Goal: Task Accomplishment & Management: Manage account settings

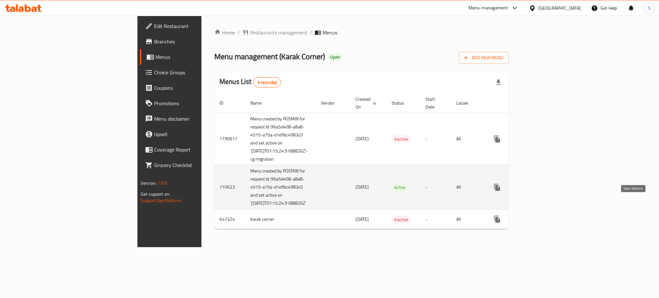
click at [547, 191] on icon "enhanced table" at bounding box center [543, 187] width 8 height 8
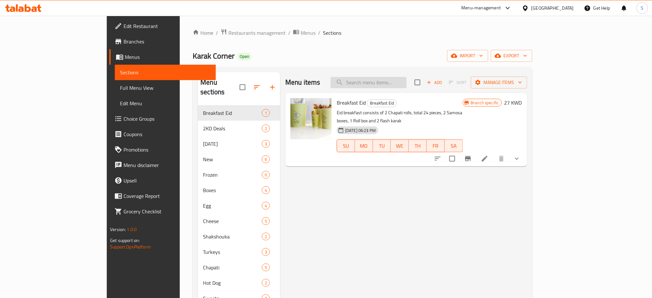
click at [392, 84] on input "search" at bounding box center [369, 82] width 76 height 11
paste input "Egg Brioche"
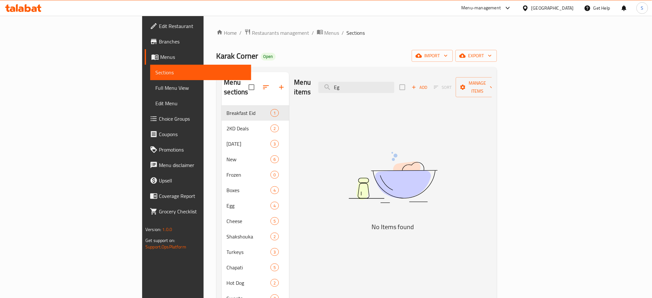
type input "E"
paste input "Egg Brioche"
drag, startPoint x: 395, startPoint y: 83, endPoint x: 363, endPoint y: 81, distance: 32.2
click at [363, 81] on div "Menu items Egg Brioche Add Sort Manage items" at bounding box center [392, 87] width 197 height 31
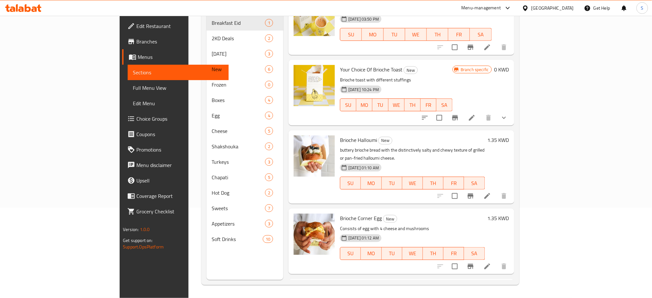
scroll to position [43, 0]
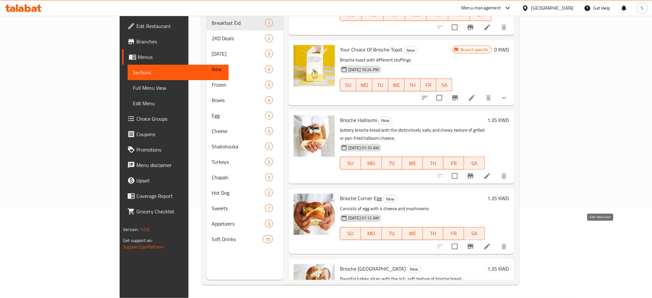
type input "Brioche"
click at [490, 243] on icon at bounding box center [487, 246] width 6 height 6
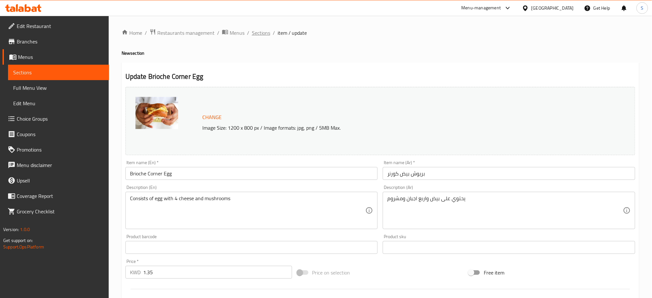
click at [256, 31] on span "Sections" at bounding box center [261, 33] width 18 height 8
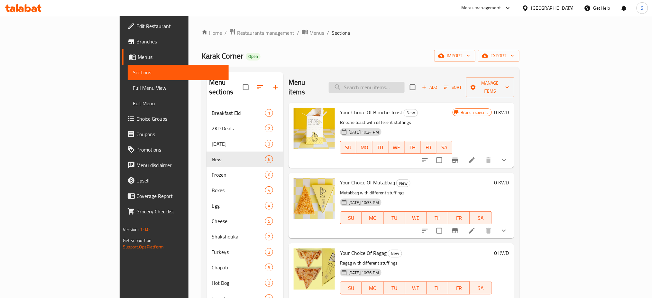
click at [400, 82] on input "search" at bounding box center [367, 87] width 76 height 11
paste input "Turkish Mushroom"
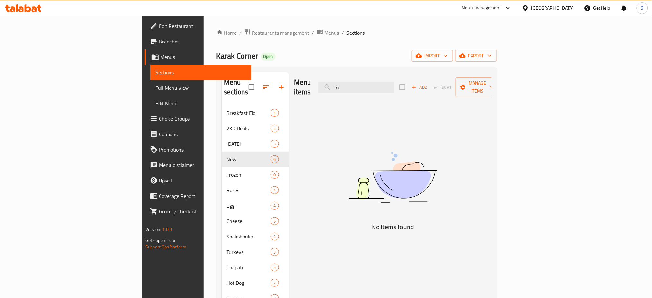
type input "T"
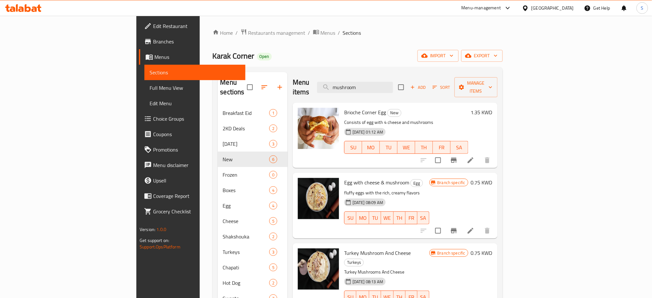
type input "mushroom"
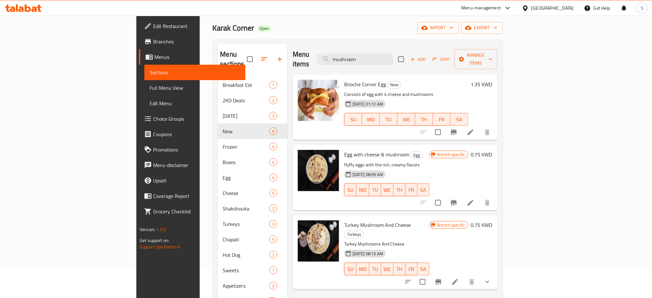
scroll to position [43, 0]
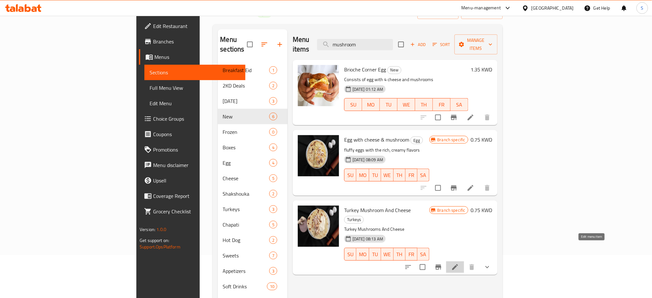
click at [459, 263] on icon at bounding box center [455, 267] width 8 height 8
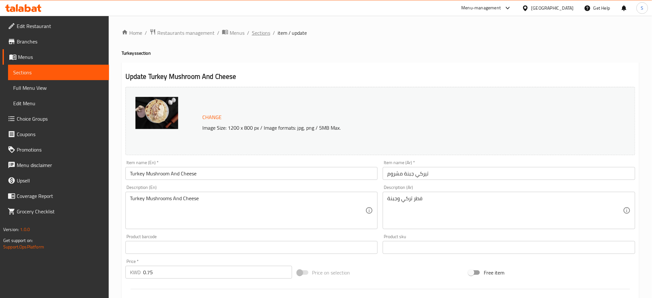
click at [261, 35] on span "Sections" at bounding box center [261, 33] width 18 height 8
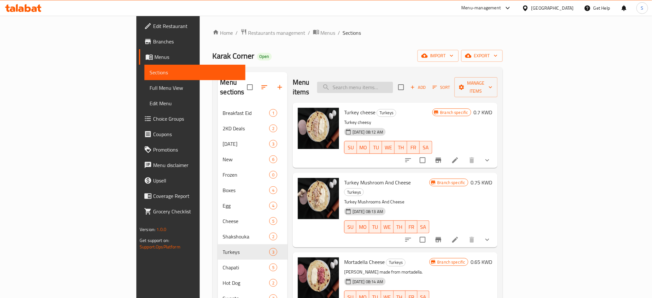
click at [393, 82] on input "search" at bounding box center [355, 87] width 76 height 11
paste input "Honey Rolls"
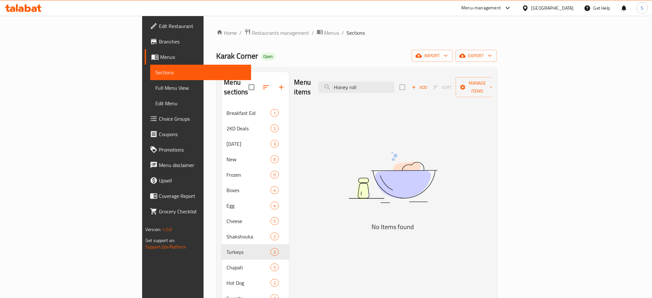
drag, startPoint x: 430, startPoint y: 86, endPoint x: 320, endPoint y: 67, distance: 111.8
click at [320, 67] on div "Menu sections Breakfast Eid 1 2KD Deals 2 [DATE] 3 New 6 Frozen 0 Boxes 4 Egg 4…" at bounding box center [356, 221] width 280 height 308
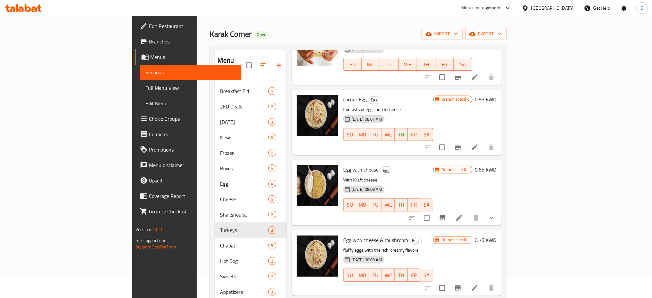
scroll to position [43, 0]
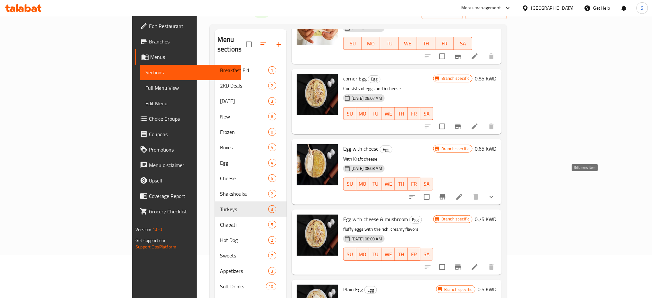
type input "egg"
click at [462, 194] on icon at bounding box center [459, 197] width 6 height 6
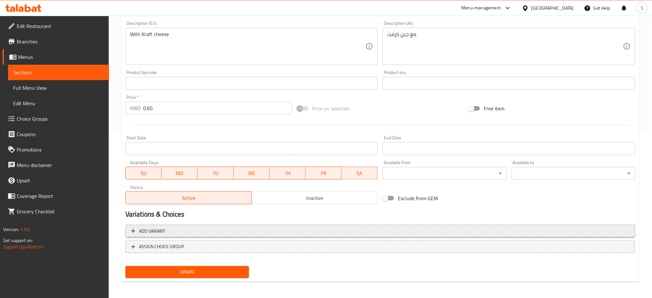
scroll to position [165, 0]
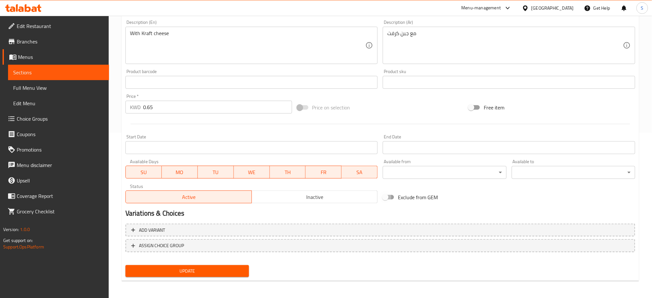
click at [392, 198] on input "Exclude from GEM" at bounding box center [385, 197] width 37 height 12
checkbox input "true"
click at [231, 272] on span "Update" at bounding box center [187, 271] width 113 height 8
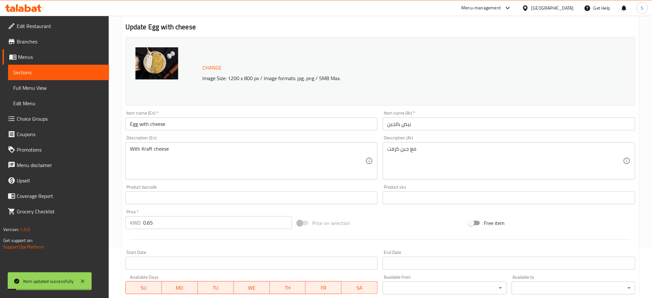
scroll to position [0, 0]
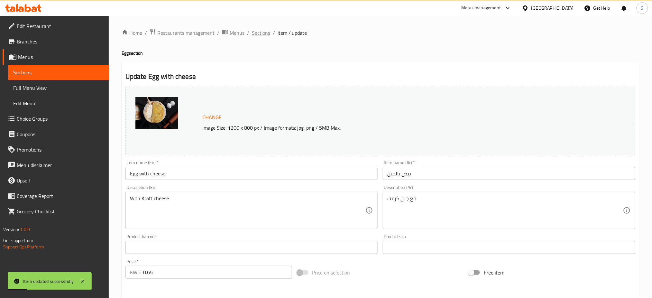
click at [260, 33] on span "Sections" at bounding box center [261, 33] width 18 height 8
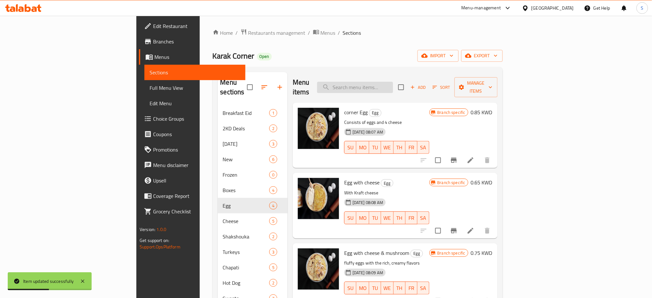
drag, startPoint x: 414, startPoint y: 80, endPoint x: 411, endPoint y: 77, distance: 3.9
click at [393, 82] on input "search" at bounding box center [355, 87] width 76 height 11
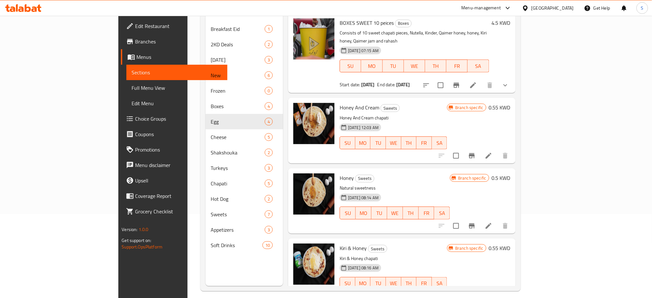
scroll to position [86, 0]
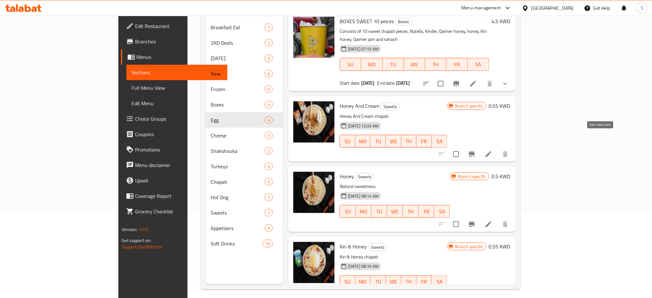
type input "honey"
click at [492, 150] on icon at bounding box center [489, 154] width 8 height 8
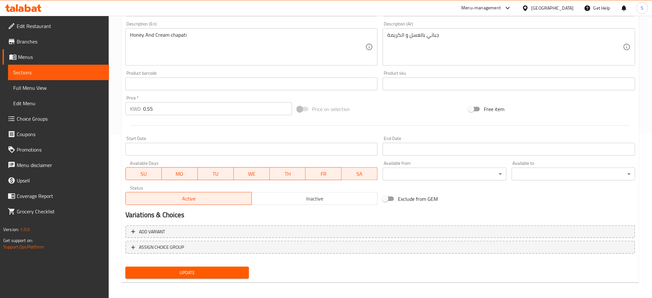
scroll to position [165, 0]
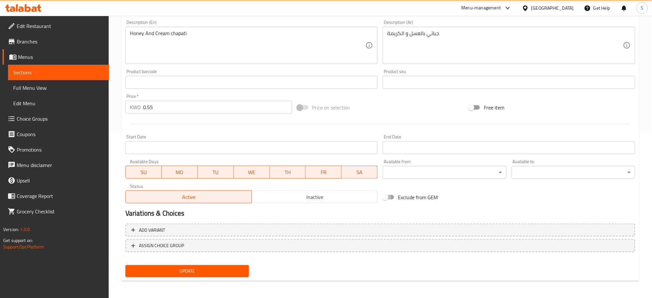
click at [392, 197] on input "Exclude from GEM" at bounding box center [385, 197] width 37 height 12
checkbox input "true"
click at [228, 270] on span "Update" at bounding box center [187, 271] width 113 height 8
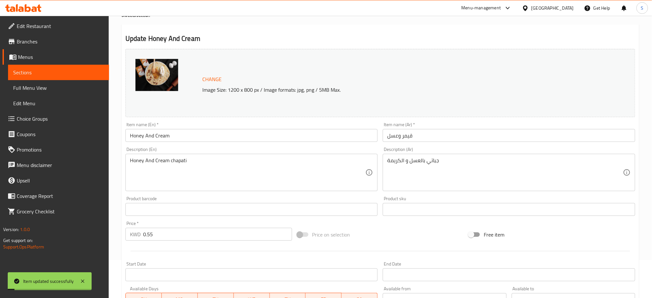
scroll to position [0, 0]
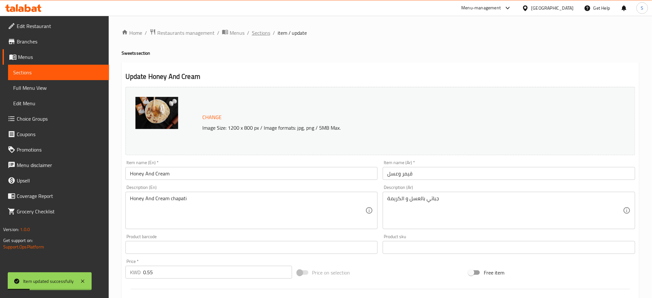
click at [264, 33] on span "Sections" at bounding box center [261, 33] width 18 height 8
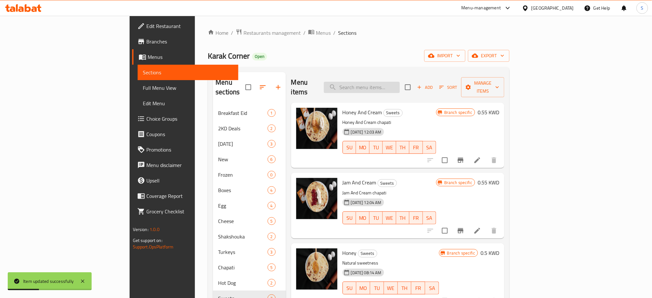
click at [388, 82] on input "search" at bounding box center [362, 87] width 76 height 11
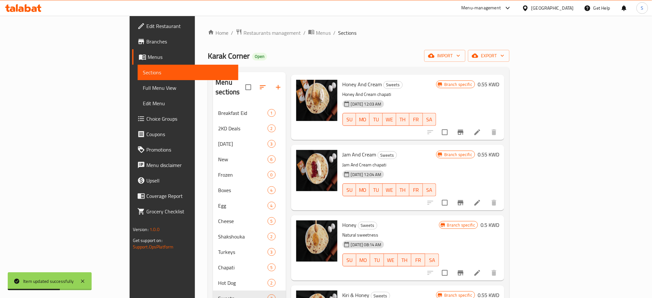
scroll to position [43, 0]
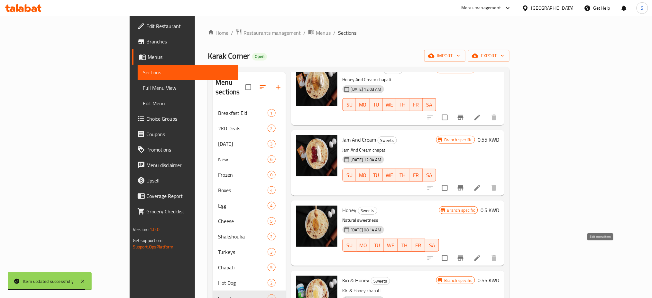
click at [481, 254] on icon at bounding box center [477, 258] width 8 height 8
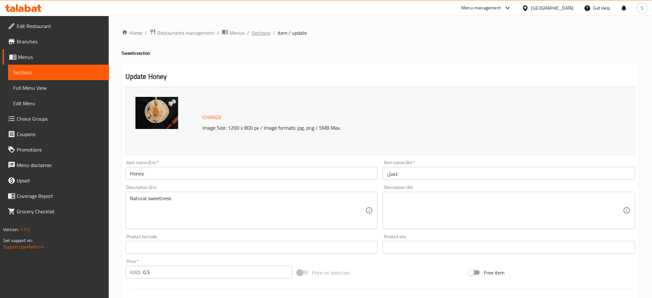
click at [262, 31] on span "Sections" at bounding box center [261, 33] width 18 height 8
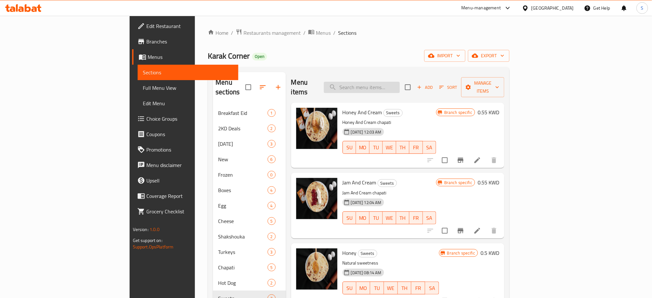
click at [400, 82] on input "search" at bounding box center [362, 87] width 76 height 11
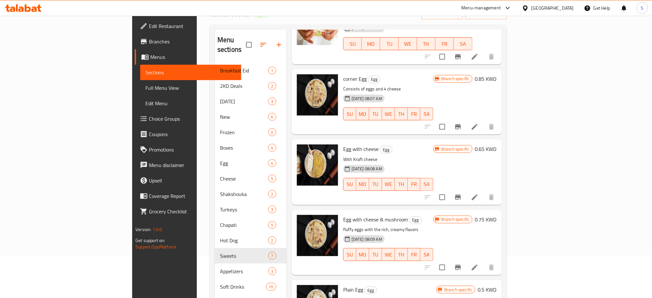
scroll to position [43, 0]
type input "egg"
click at [478, 263] on icon at bounding box center [475, 267] width 8 height 8
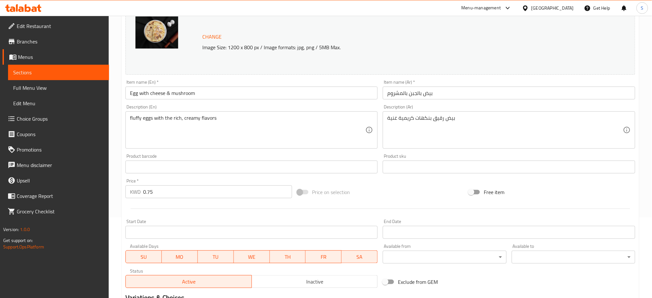
scroll to position [165, 0]
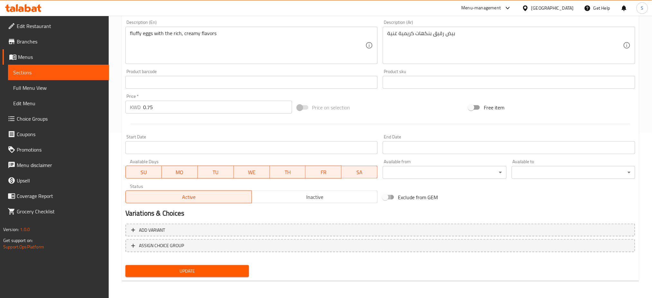
click at [390, 197] on input "Exclude from GEM" at bounding box center [385, 197] width 37 height 12
checkbox input "true"
click at [225, 272] on span "Update" at bounding box center [187, 271] width 113 height 8
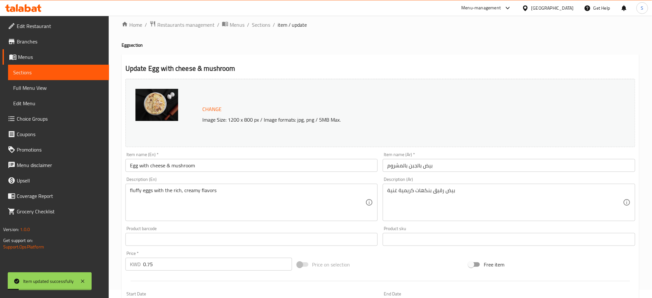
scroll to position [0, 0]
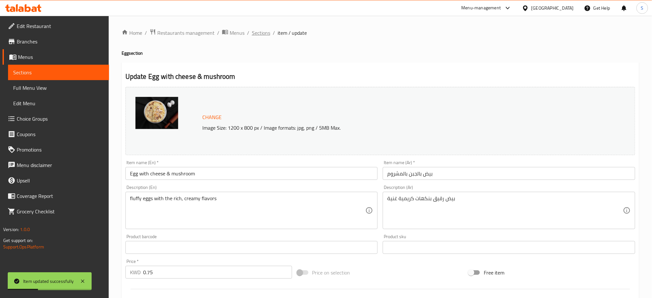
click at [263, 33] on span "Sections" at bounding box center [261, 33] width 18 height 8
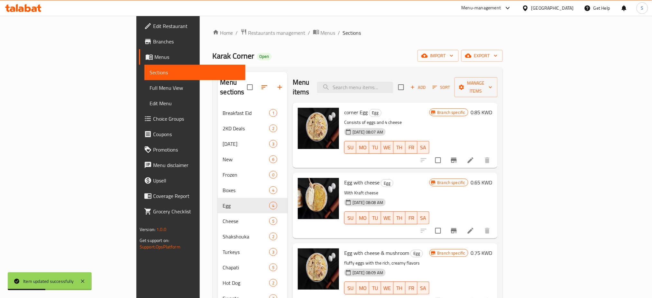
drag, startPoint x: 388, startPoint y: 81, endPoint x: 384, endPoint y: 74, distance: 7.9
click at [384, 74] on div "Menu items Add Sort Manage items" at bounding box center [395, 87] width 205 height 31
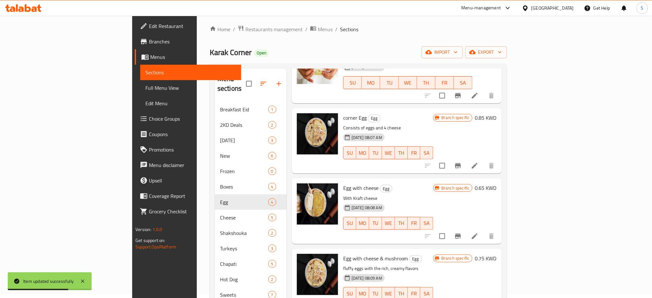
scroll to position [90, 0]
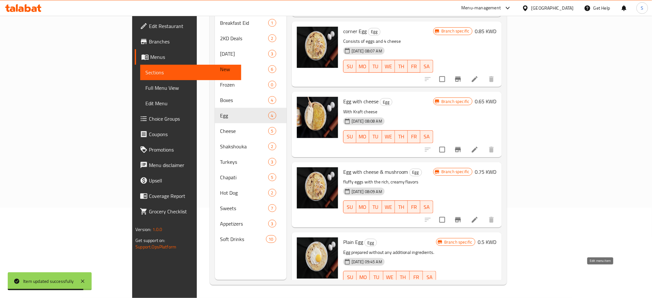
type input "egg"
click at [478, 287] on icon at bounding box center [475, 290] width 6 height 6
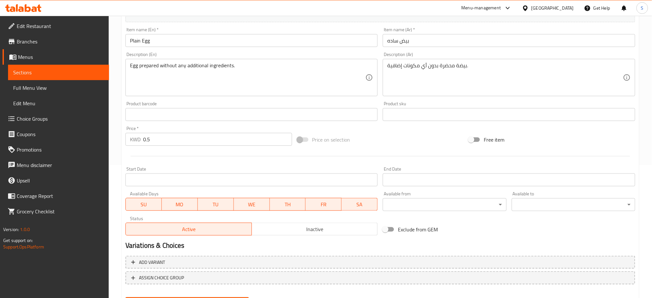
scroll to position [165, 0]
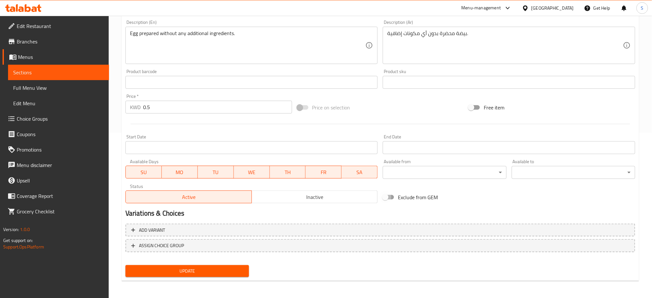
click at [388, 199] on input "Exclude from GEM" at bounding box center [385, 197] width 37 height 12
checkbox input "true"
click at [229, 270] on span "Update" at bounding box center [187, 271] width 113 height 8
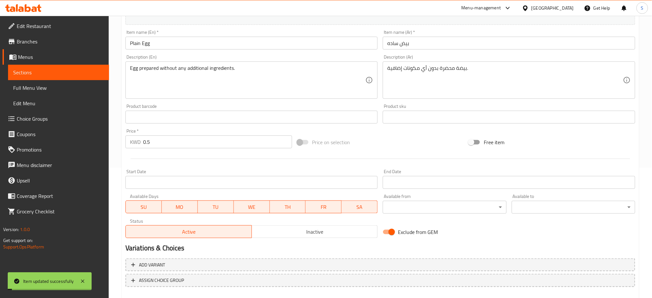
scroll to position [0, 0]
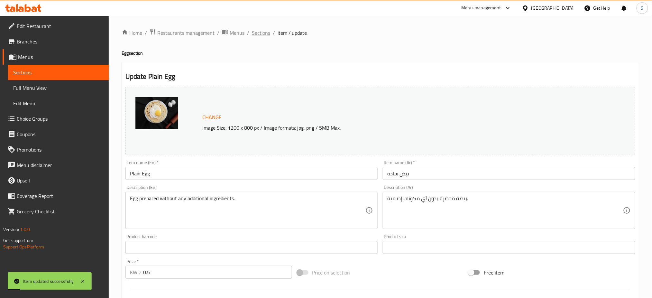
click at [262, 36] on span "Sections" at bounding box center [261, 33] width 18 height 8
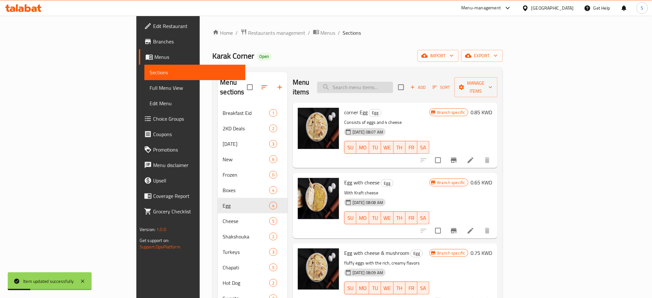
click at [393, 84] on input "search" at bounding box center [355, 87] width 76 height 11
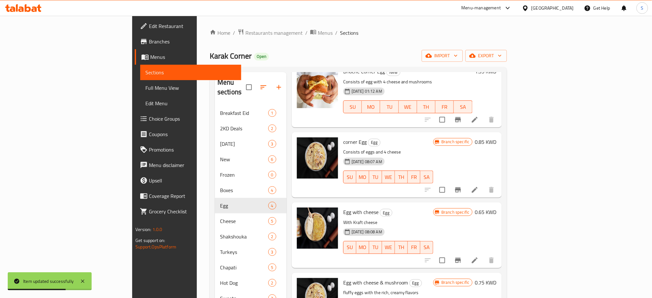
scroll to position [129, 0]
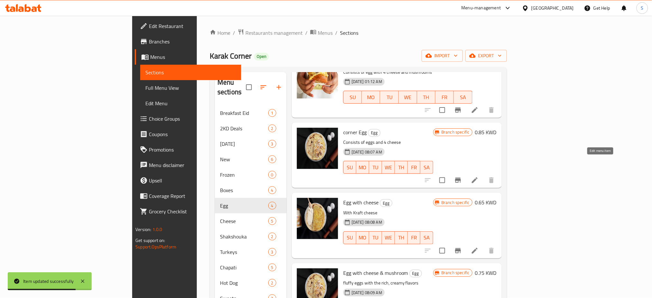
type input "egg"
click at [478, 176] on icon at bounding box center [475, 180] width 8 height 8
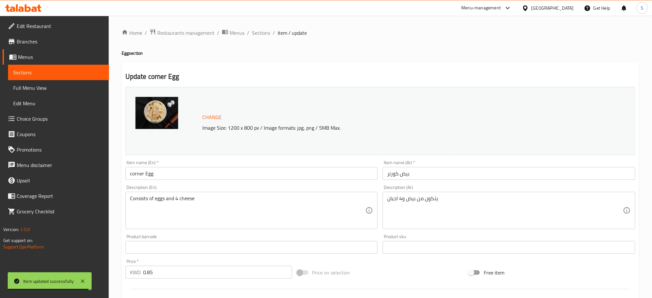
scroll to position [165, 0]
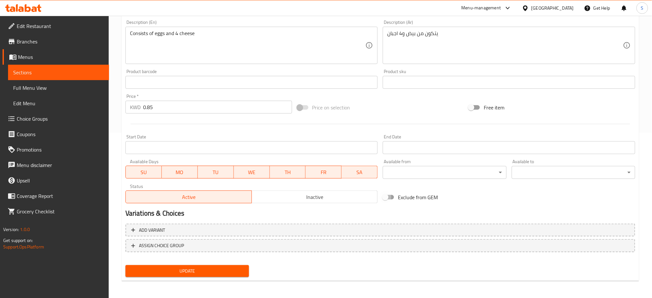
click at [390, 196] on input "Exclude from GEM" at bounding box center [385, 197] width 37 height 12
checkbox input "true"
click at [225, 268] on span "Update" at bounding box center [187, 271] width 113 height 8
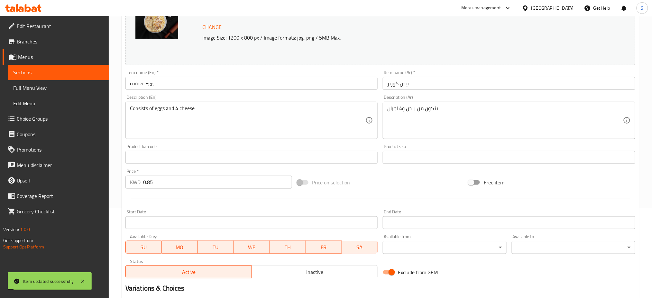
scroll to position [0, 0]
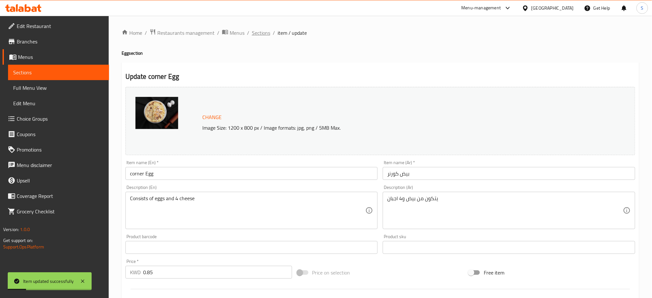
click at [263, 33] on span "Sections" at bounding box center [261, 33] width 18 height 8
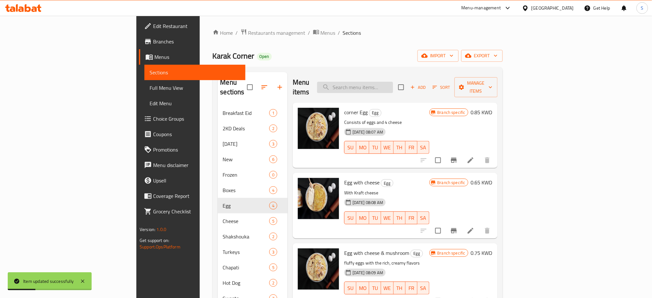
click at [393, 82] on input "search" at bounding box center [355, 87] width 76 height 11
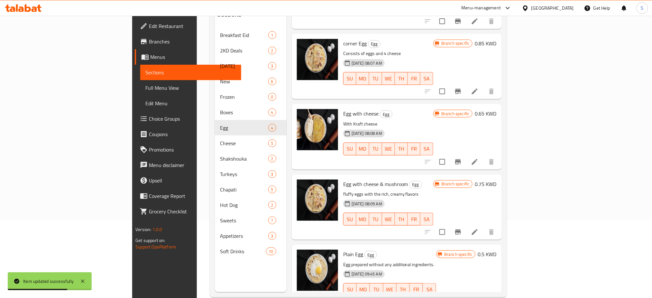
scroll to position [86, 0]
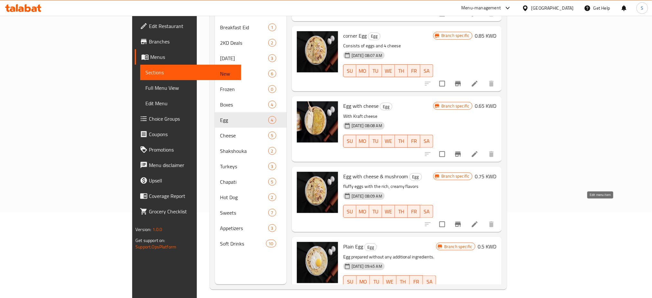
type input "egg"
click at [478, 221] on icon at bounding box center [475, 224] width 6 height 6
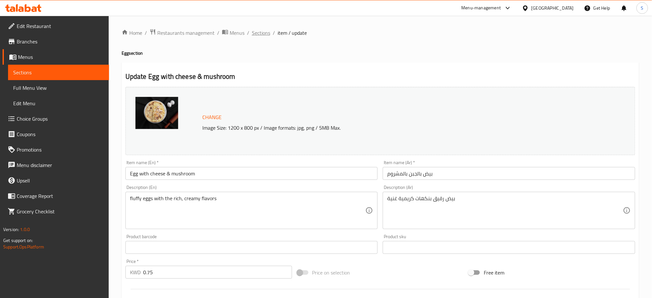
click at [255, 32] on span "Sections" at bounding box center [261, 33] width 18 height 8
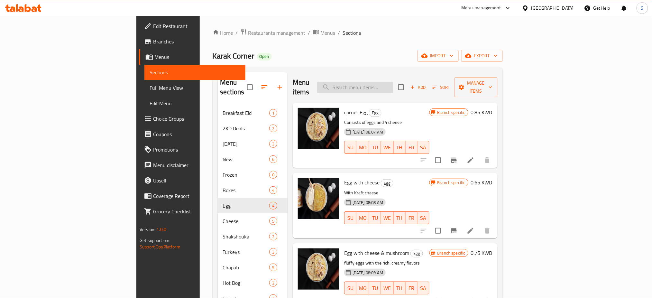
click at [389, 84] on input "search" at bounding box center [355, 87] width 76 height 11
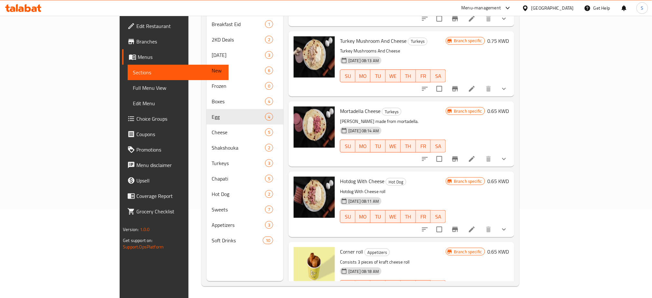
scroll to position [90, 0]
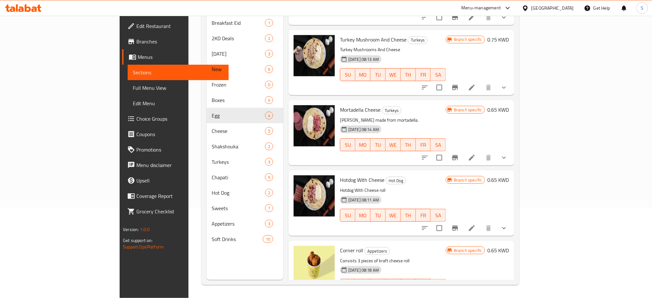
type input "cheese"
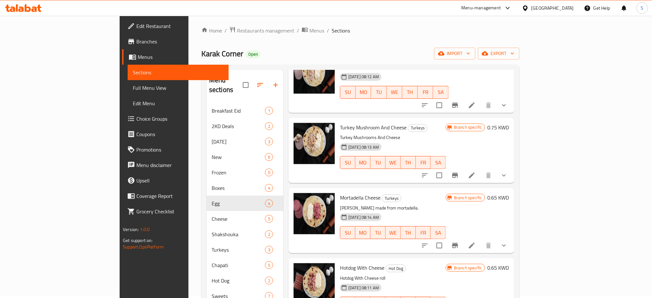
scroll to position [0, 0]
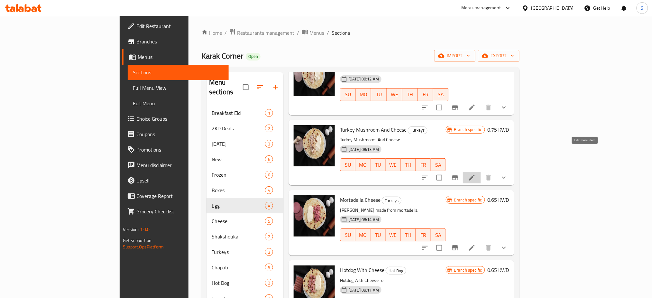
click at [475, 175] on icon at bounding box center [472, 178] width 6 height 6
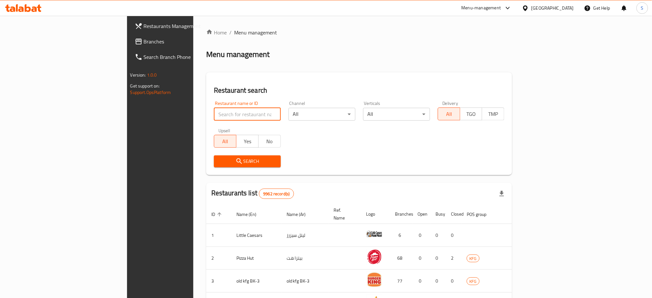
click at [214, 118] on input "search" at bounding box center [247, 114] width 67 height 13
type input "c"
type input "karak corner"
click button "Search" at bounding box center [247, 161] width 67 height 12
